Goal: Navigation & Orientation: Find specific page/section

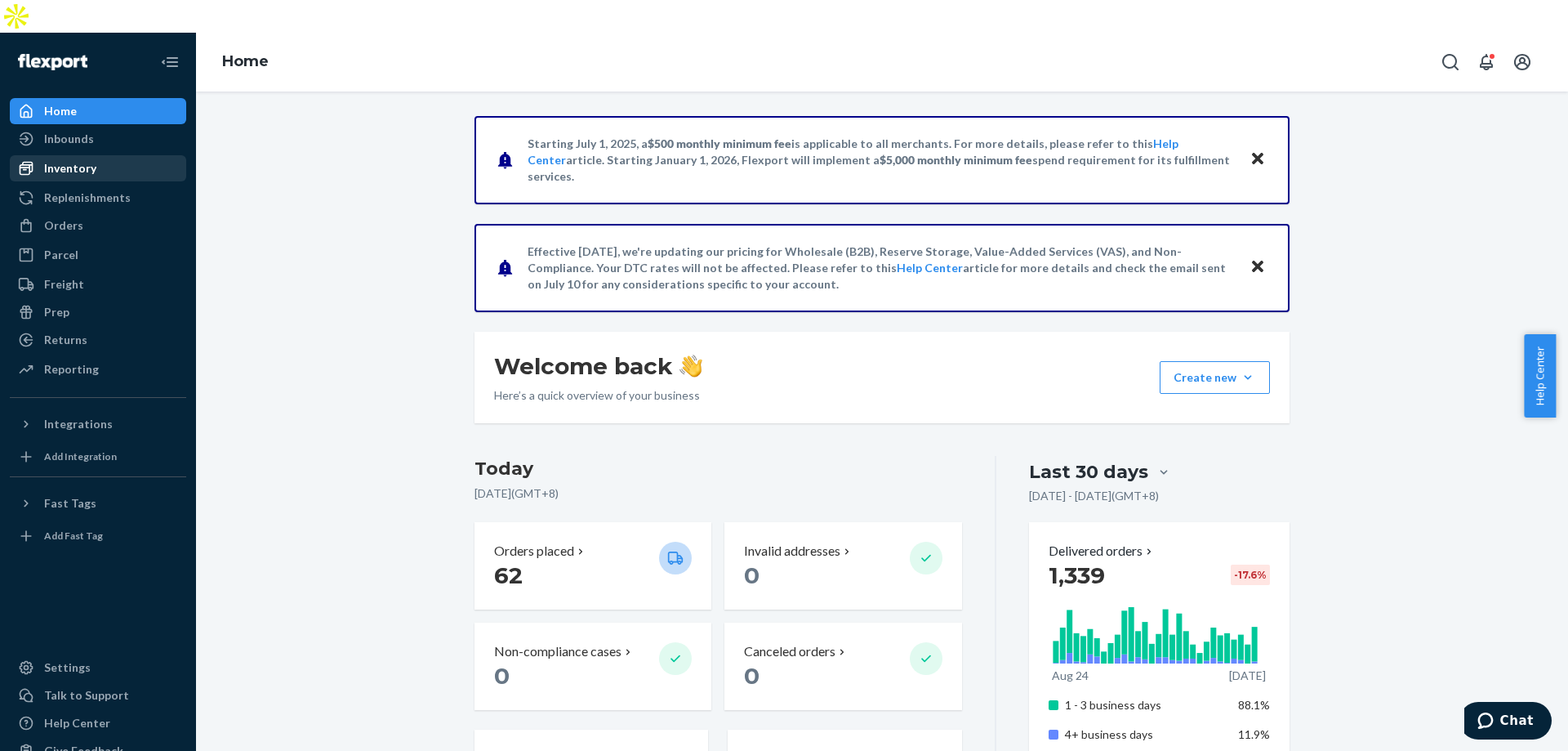
click at [79, 160] on div "Inventory" at bounding box center [71, 168] width 53 height 16
